Goal: Use online tool/utility: Utilize a website feature to perform a specific function

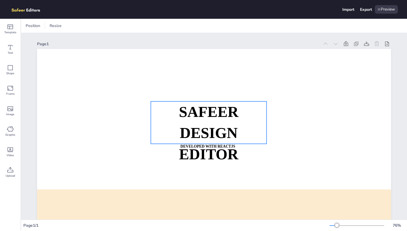
click at [196, 119] on strong "SAFEER" at bounding box center [209, 112] width 60 height 17
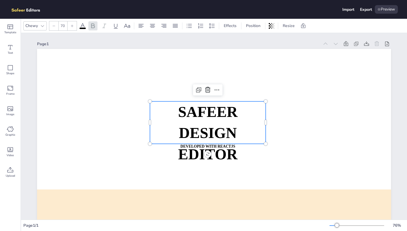
click at [196, 119] on strong "SAFEER" at bounding box center [208, 112] width 60 height 17
click at [201, 120] on span "SAFEER" at bounding box center [208, 112] width 60 height 17
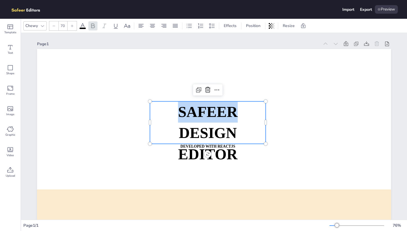
click at [201, 120] on span "SAFEER" at bounding box center [208, 112] width 60 height 17
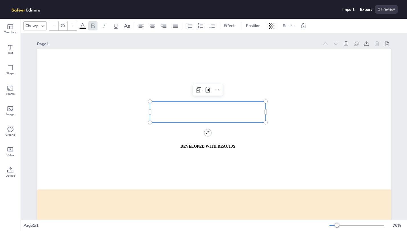
click at [201, 120] on p at bounding box center [208, 111] width 116 height 21
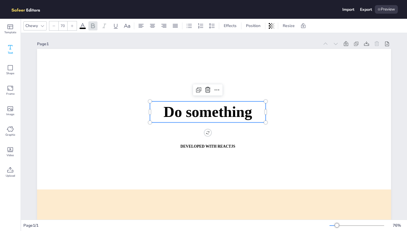
click at [9, 53] on span "Text" at bounding box center [10, 53] width 5 height 5
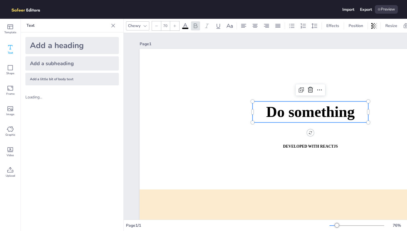
click at [51, 49] on div "Add a heading" at bounding box center [72, 45] width 94 height 17
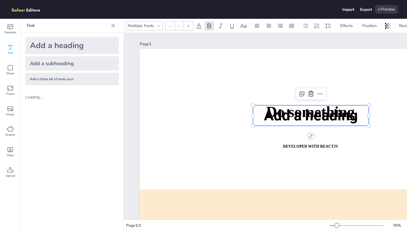
click at [53, 66] on div "Add a subheading" at bounding box center [72, 63] width 94 height 14
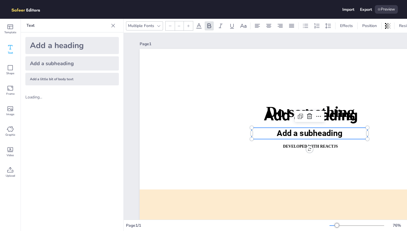
click at [57, 78] on div "Add a little bit of body text" at bounding box center [72, 79] width 94 height 13
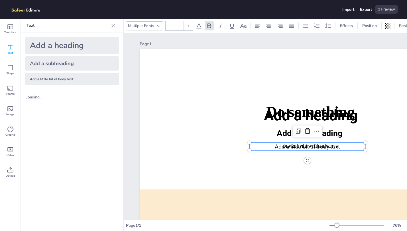
click at [62, 84] on div "Add a little bit of body text" at bounding box center [72, 79] width 94 height 13
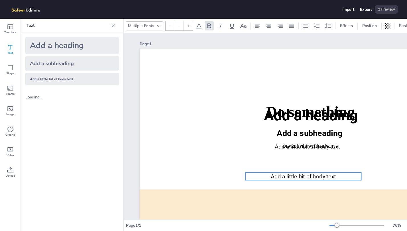
drag, startPoint x: 301, startPoint y: 146, endPoint x: 295, endPoint y: 169, distance: 23.6
click at [295, 174] on span "Add a little bit of body text" at bounding box center [303, 177] width 65 height 7
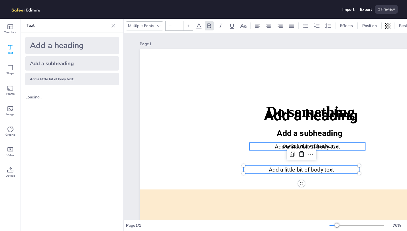
type input "26"
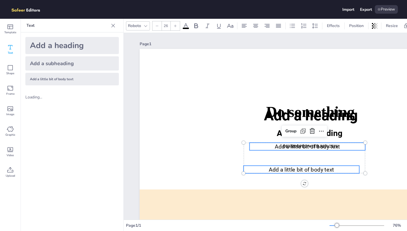
click at [320, 147] on span "Add a little bit of body text" at bounding box center [307, 147] width 65 height 7
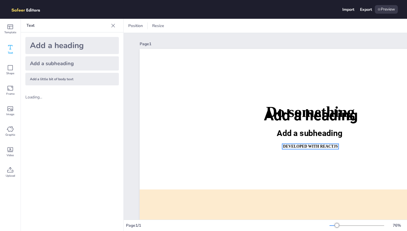
click at [320, 147] on strong "DEVELOPED WITH REACTJS" at bounding box center [310, 147] width 55 height 4
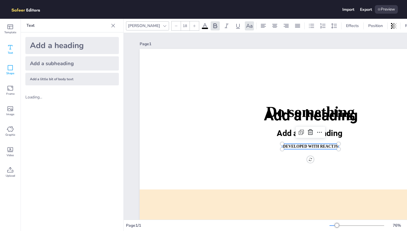
click at [11, 68] on icon at bounding box center [10, 67] width 7 height 7
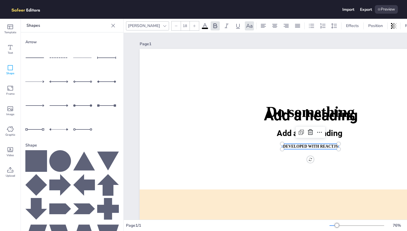
scroll to position [41, 0]
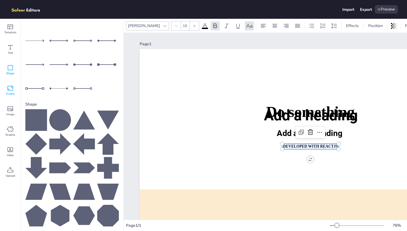
click at [9, 86] on icon at bounding box center [10, 88] width 6 height 5
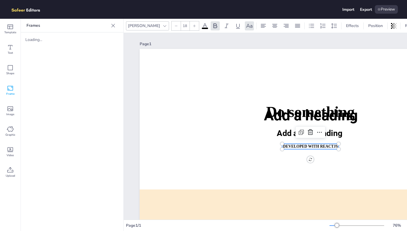
click at [138, 27] on div "[PERSON_NAME]" at bounding box center [144, 26] width 34 height 8
click at [12, 28] on icon at bounding box center [10, 26] width 7 height 7
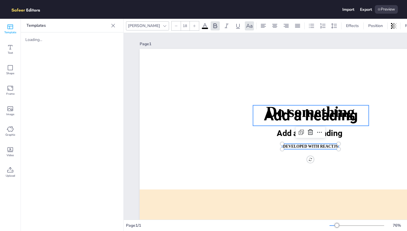
type input "68"
click at [282, 106] on p "Add a heading" at bounding box center [311, 115] width 116 height 21
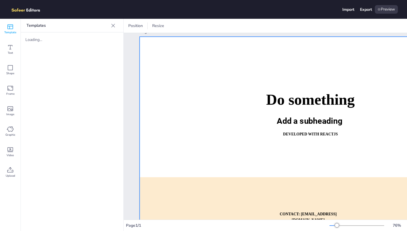
scroll to position [0, 0]
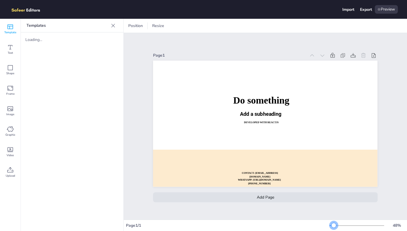
drag, startPoint x: 338, startPoint y: 224, endPoint x: 334, endPoint y: 228, distance: 5.3
click at [334, 228] on div at bounding box center [334, 226] width 5 height 5
click at [283, 198] on div "Add Page" at bounding box center [265, 198] width 224 height 10
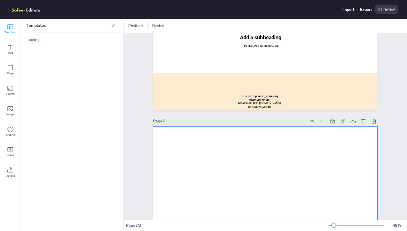
scroll to position [119, 0]
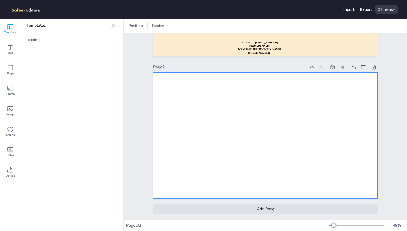
click at [249, 128] on div at bounding box center [265, 135] width 224 height 127
click at [229, 110] on div at bounding box center [265, 135] width 224 height 127
click at [12, 46] on icon at bounding box center [10, 47] width 7 height 7
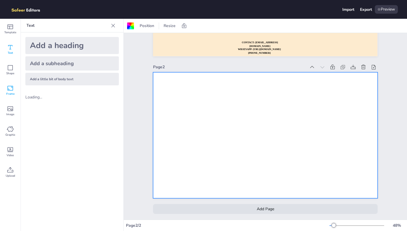
click at [12, 86] on icon at bounding box center [10, 88] width 6 height 5
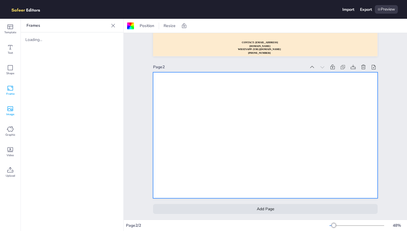
click at [15, 108] on div "Image" at bounding box center [10, 111] width 21 height 21
click at [10, 136] on span "Graphic" at bounding box center [10, 135] width 10 height 5
click at [8, 152] on icon at bounding box center [10, 150] width 6 height 5
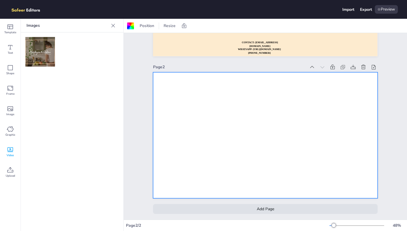
click at [41, 52] on img at bounding box center [40, 52] width 30 height 30
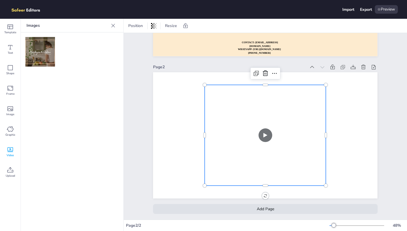
click at [268, 131] on video at bounding box center [265, 135] width 121 height 101
click at [268, 135] on video at bounding box center [265, 135] width 121 height 101
click at [305, 129] on video at bounding box center [265, 135] width 121 height 101
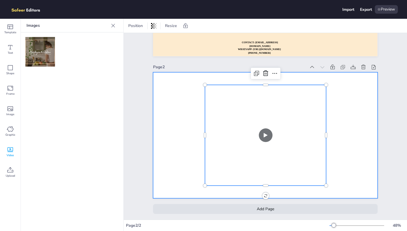
click at [330, 121] on div at bounding box center [265, 135] width 224 height 127
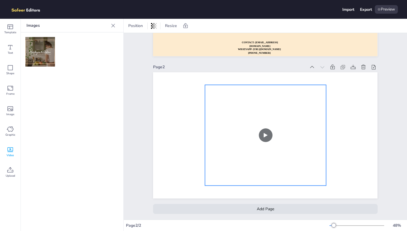
click at [305, 121] on video at bounding box center [265, 135] width 121 height 101
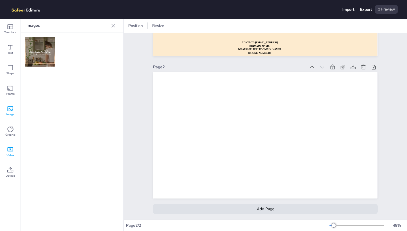
click at [8, 112] on icon at bounding box center [10, 108] width 7 height 7
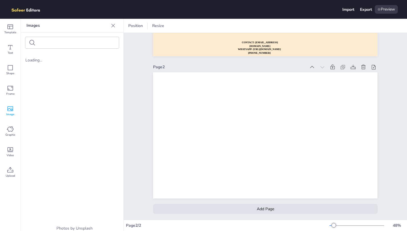
click at [44, 44] on input "text" at bounding box center [62, 43] width 48 height 4
